Goal: Task Accomplishment & Management: Manage account settings

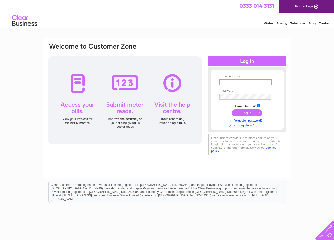
type input "rachaelnasira@yahoo.com"
click at [247, 112] on input "submit" at bounding box center [247, 112] width 31 height 7
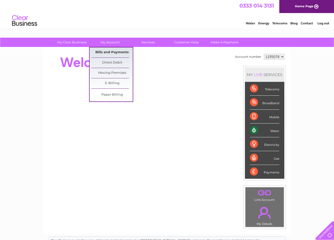
click at [110, 52] on link "Bills and Payments" at bounding box center [111, 52] width 41 height 10
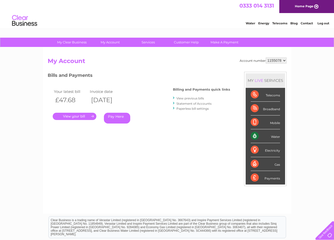
click at [72, 116] on link "." at bounding box center [75, 116] width 44 height 7
